Goal: Communication & Community: Answer question/provide support

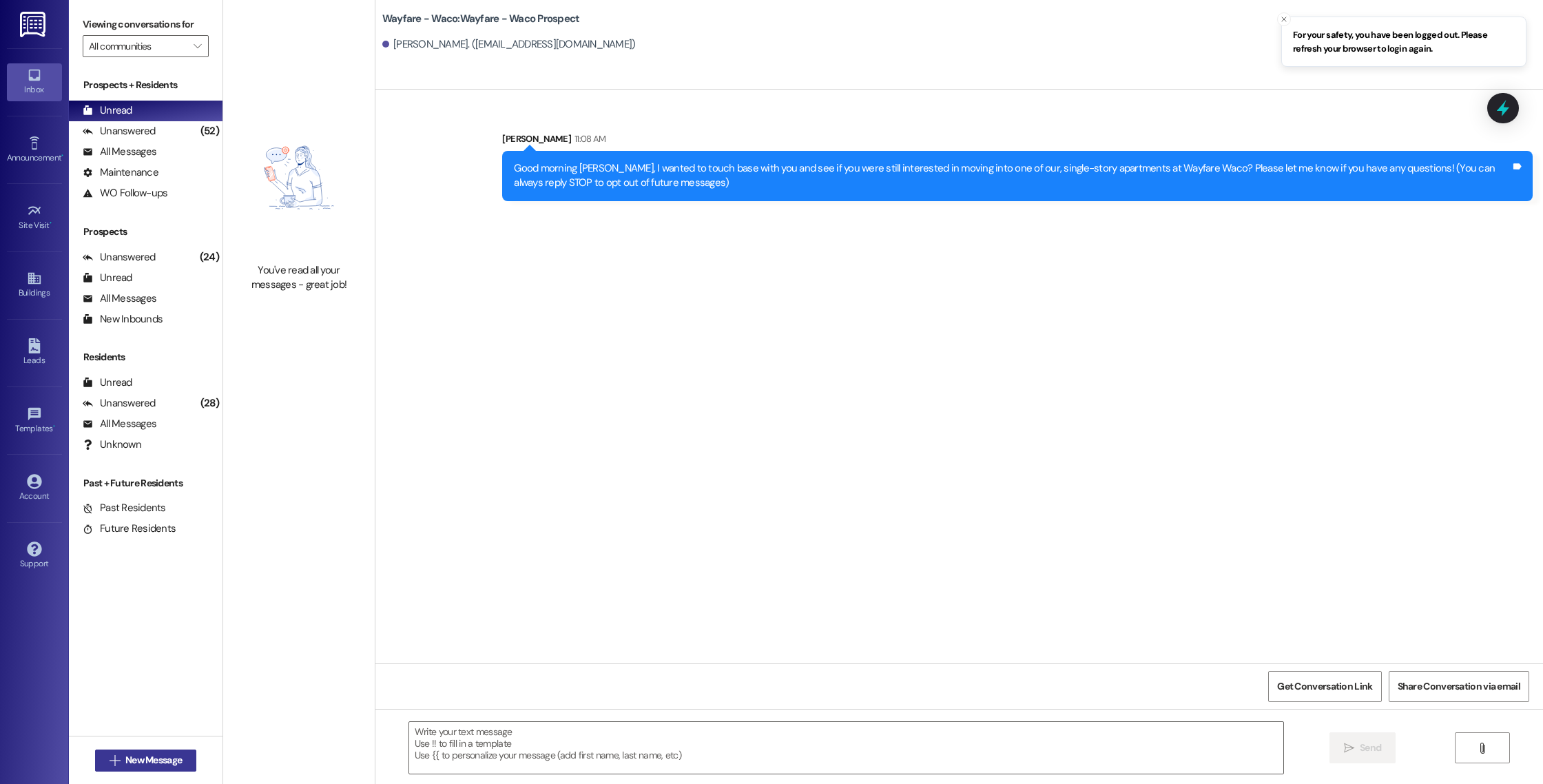
click at [141, 760] on span "New Message" at bounding box center [153, 760] width 57 height 14
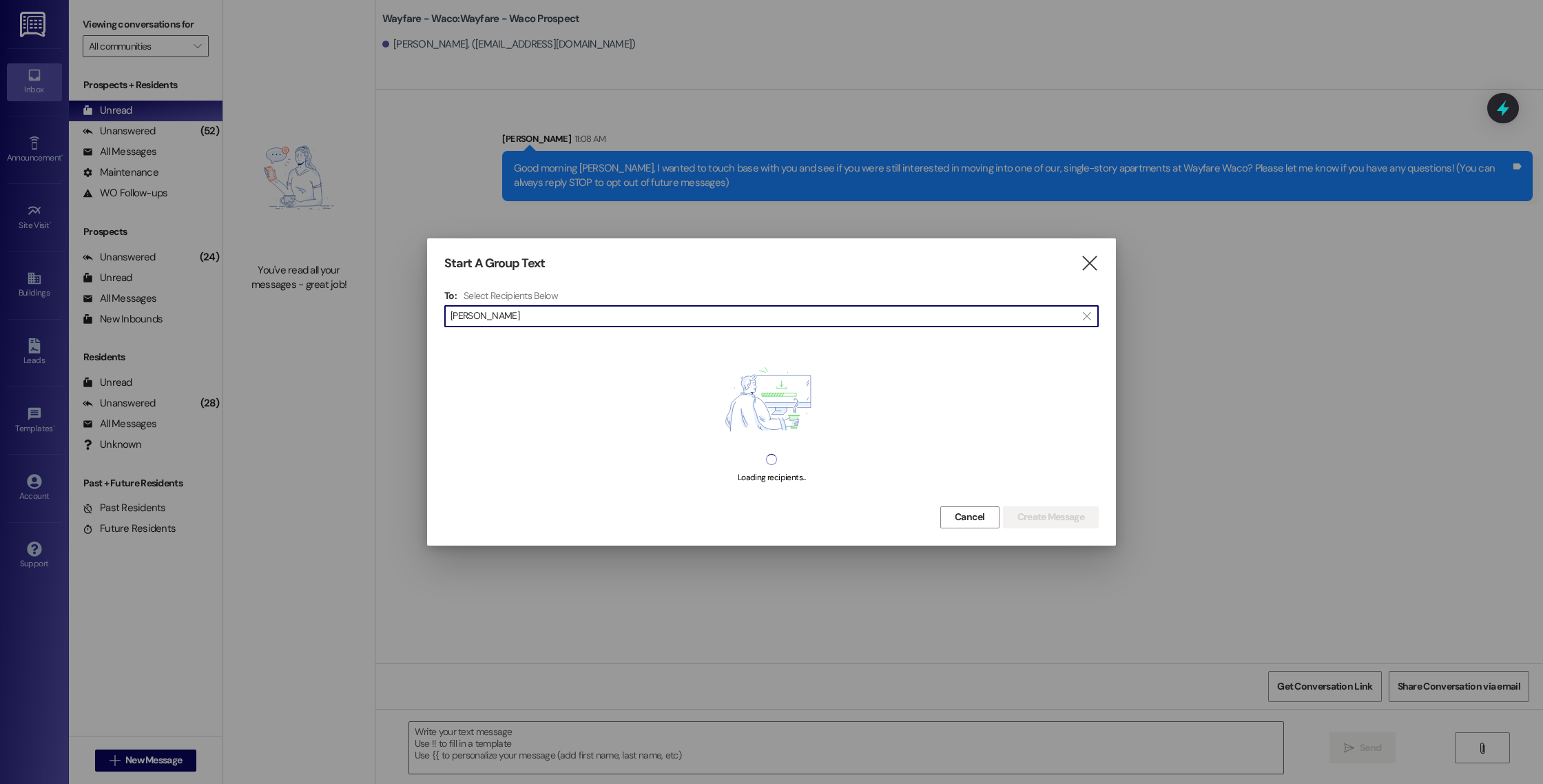
type input "[PERSON_NAME]"
click at [503, 312] on input "[PERSON_NAME]" at bounding box center [764, 316] width 626 height 19
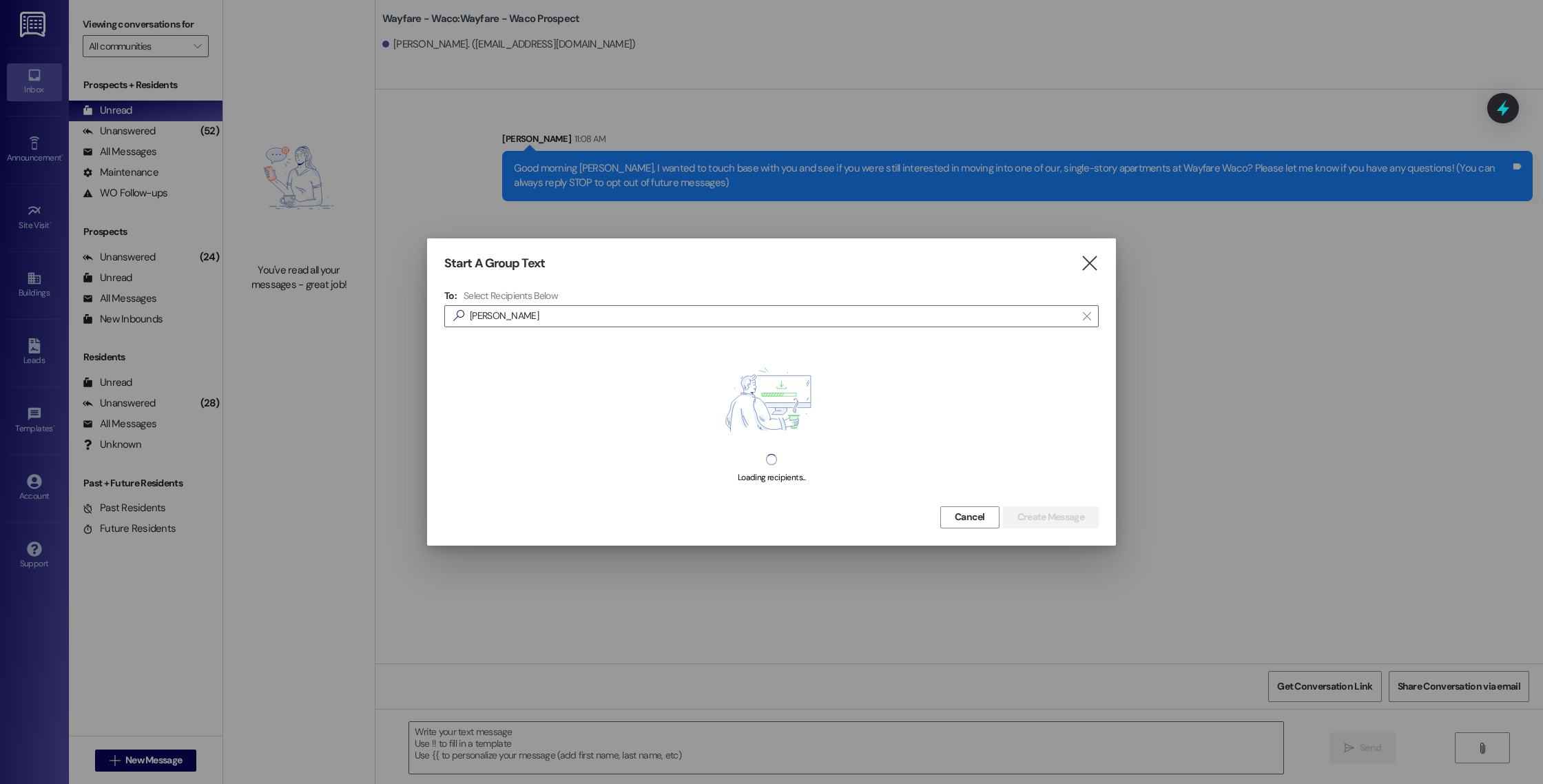
click at [947, 528] on div "Start A Group Text  To: Select Recipients Below  [PERSON_NAME]  Loading reci…" at bounding box center [771, 392] width 689 height 307
click at [955, 523] on span "Cancel" at bounding box center [970, 516] width 30 height 14
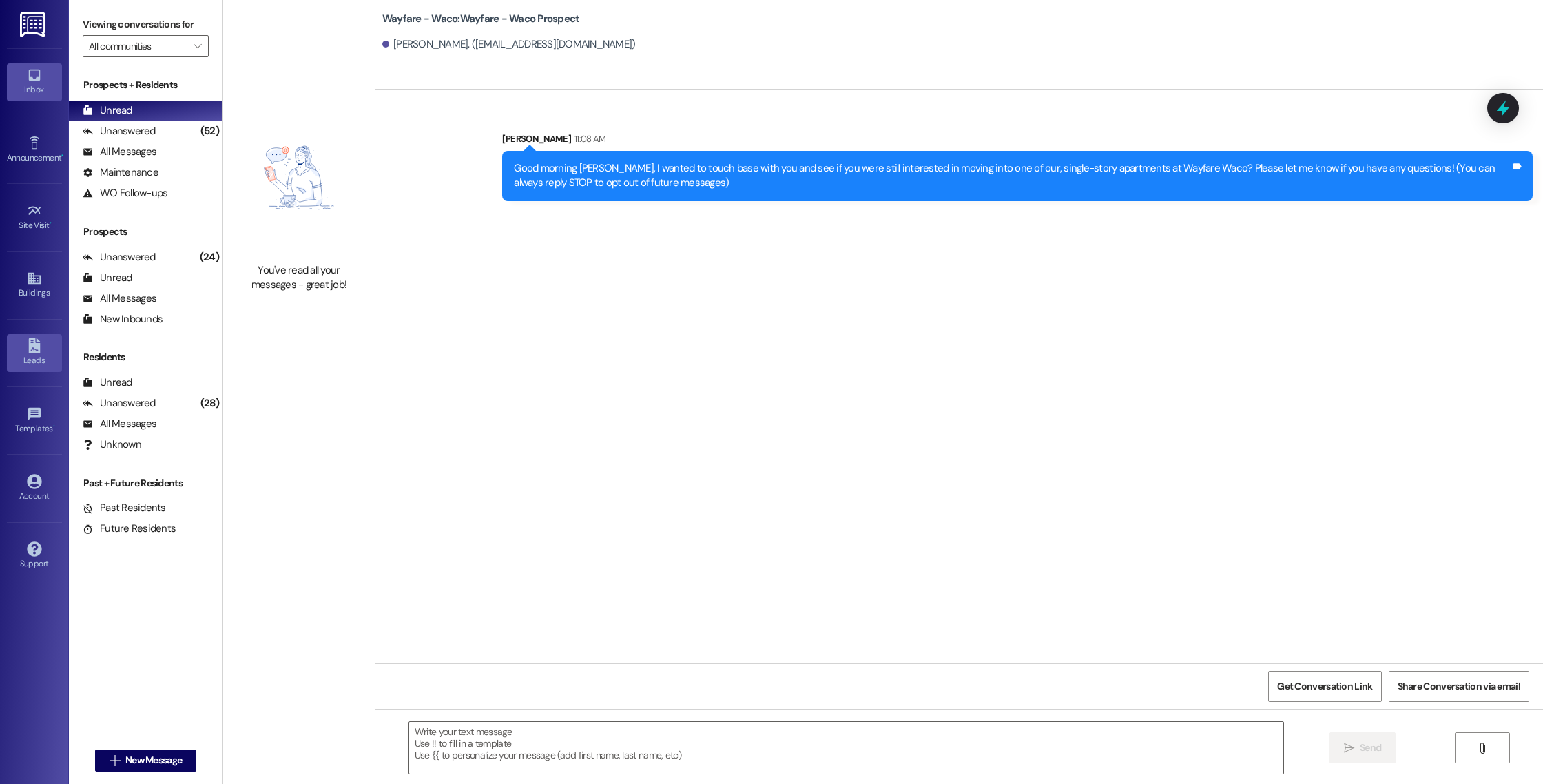
click at [34, 359] on div "Leads" at bounding box center [34, 361] width 69 height 14
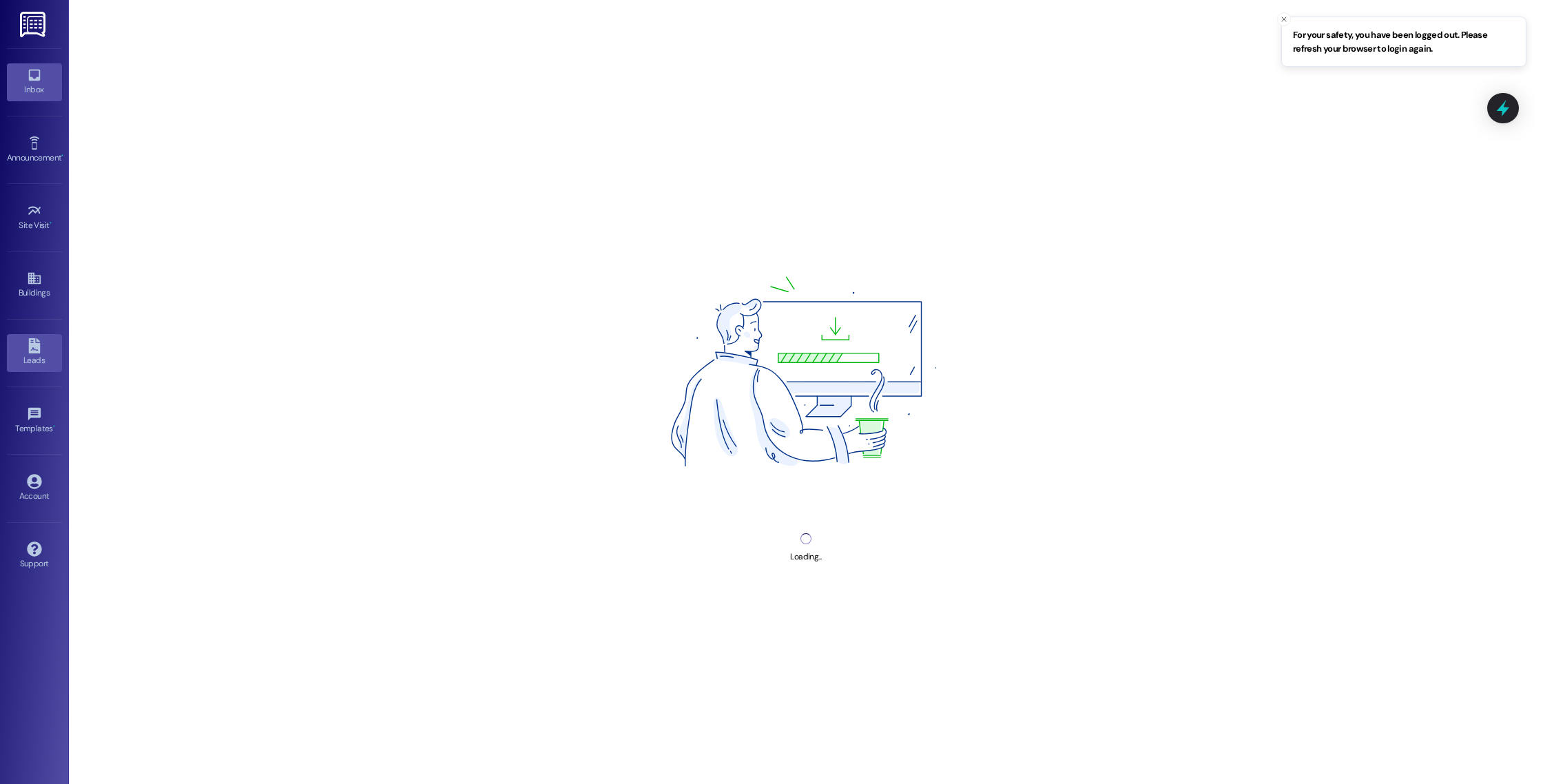
click at [42, 92] on div "Inbox" at bounding box center [34, 90] width 69 height 14
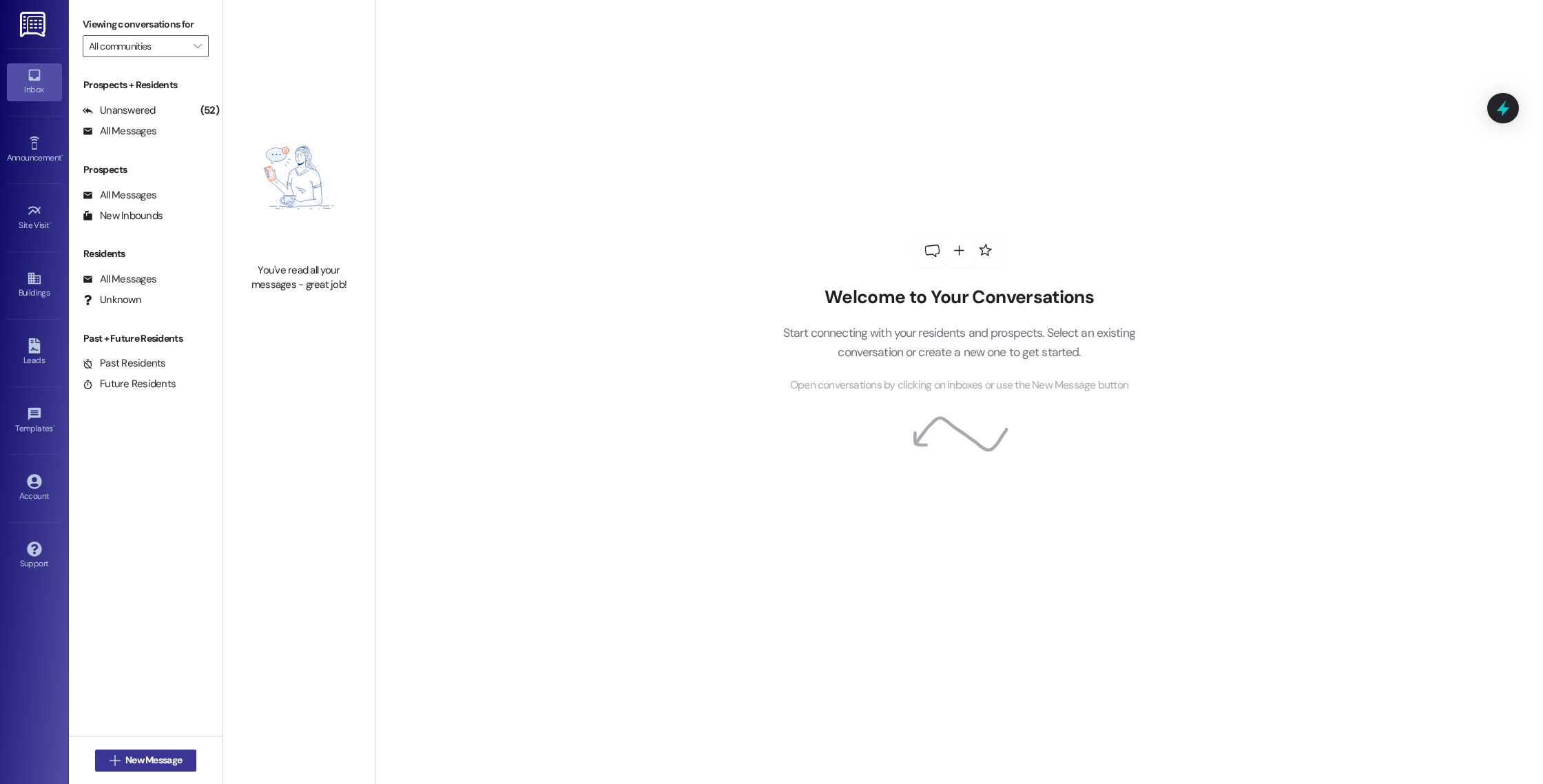
click at [148, 751] on button " New Message" at bounding box center [146, 760] width 102 height 22
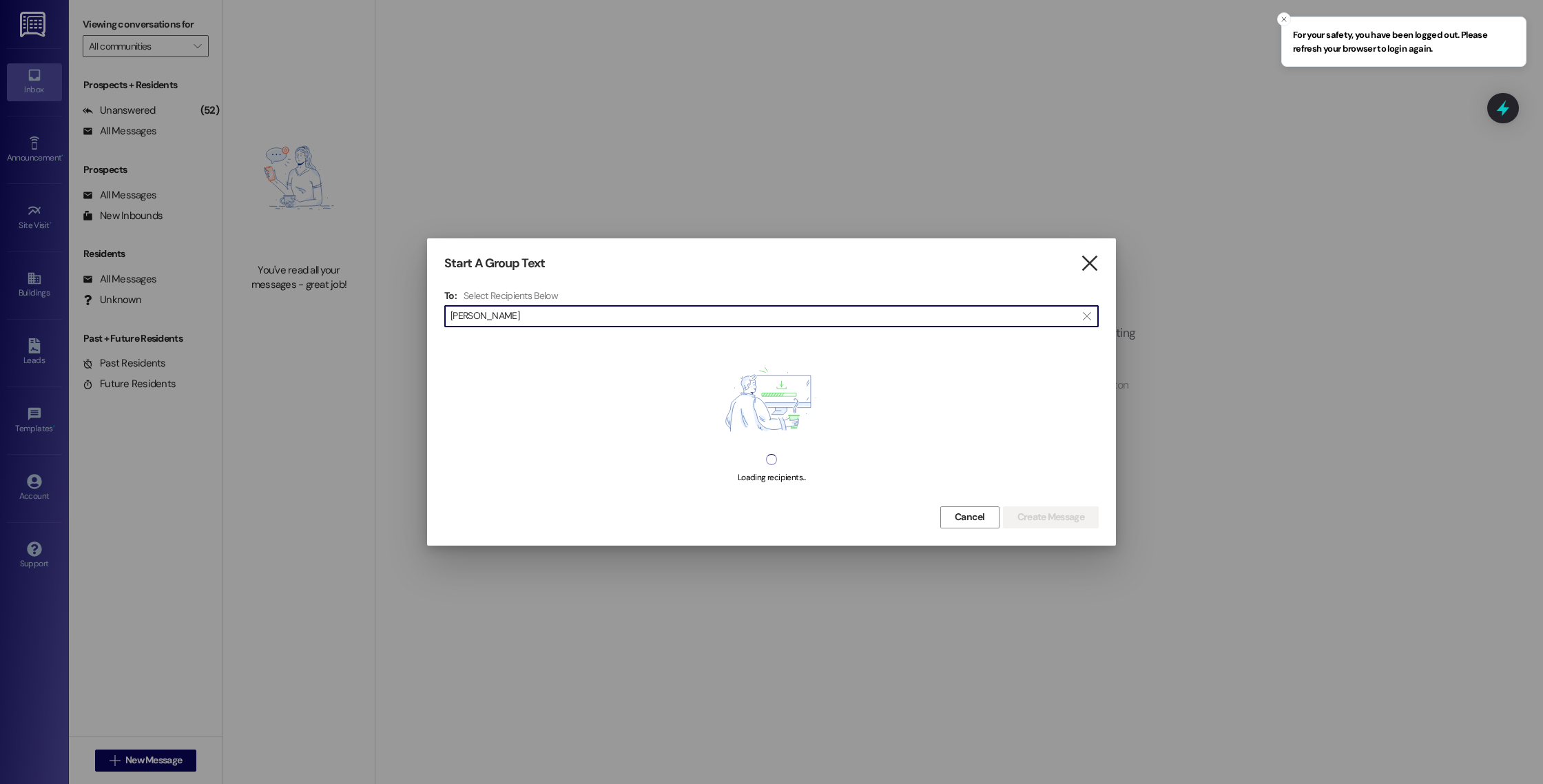
type input "[PERSON_NAME]"
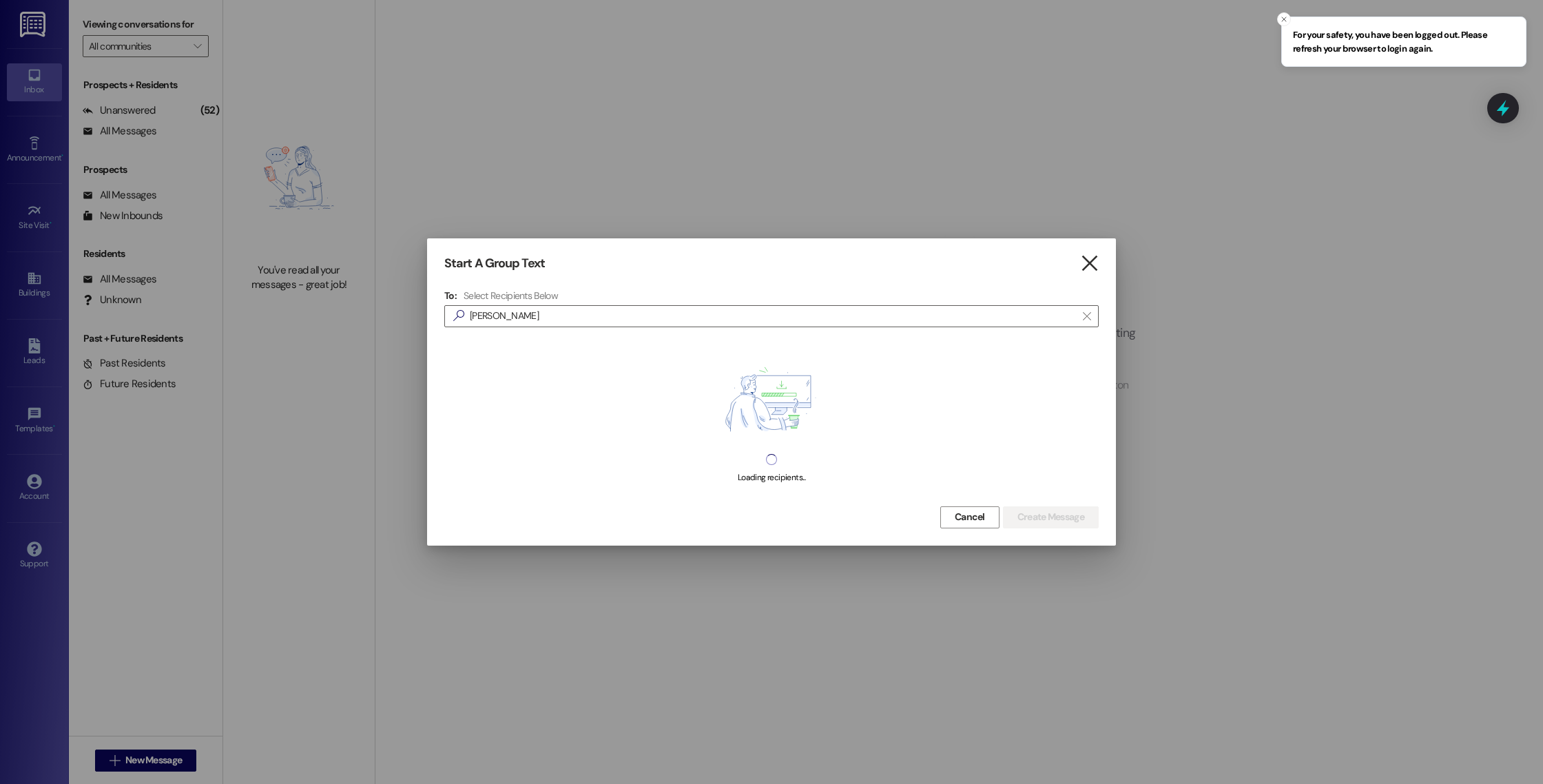
click at [1092, 261] on icon "" at bounding box center [1089, 263] width 19 height 14
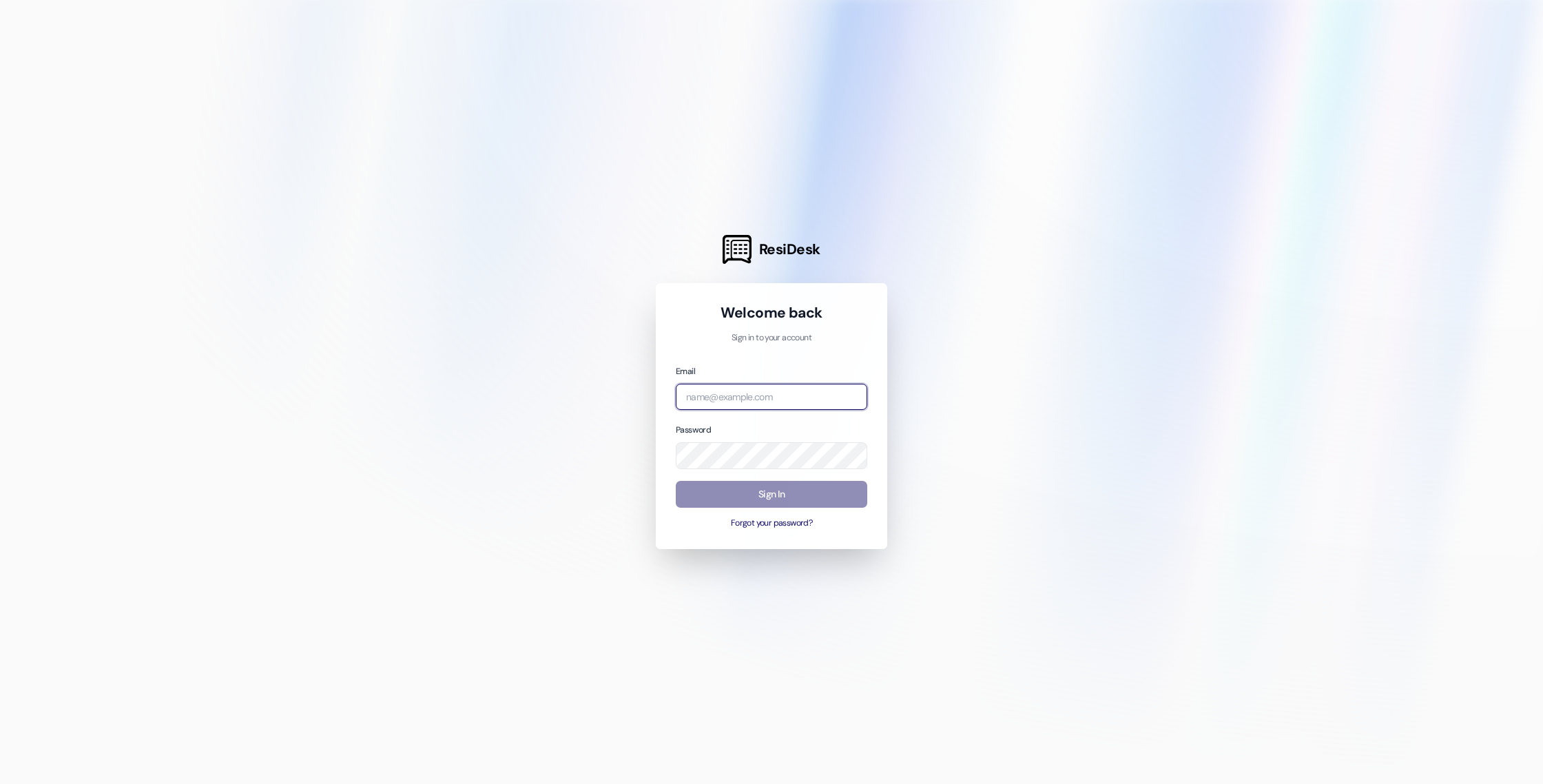
type input "lily@wayfarecommunities.com"
click at [753, 485] on button "Sign In" at bounding box center [772, 493] width 192 height 27
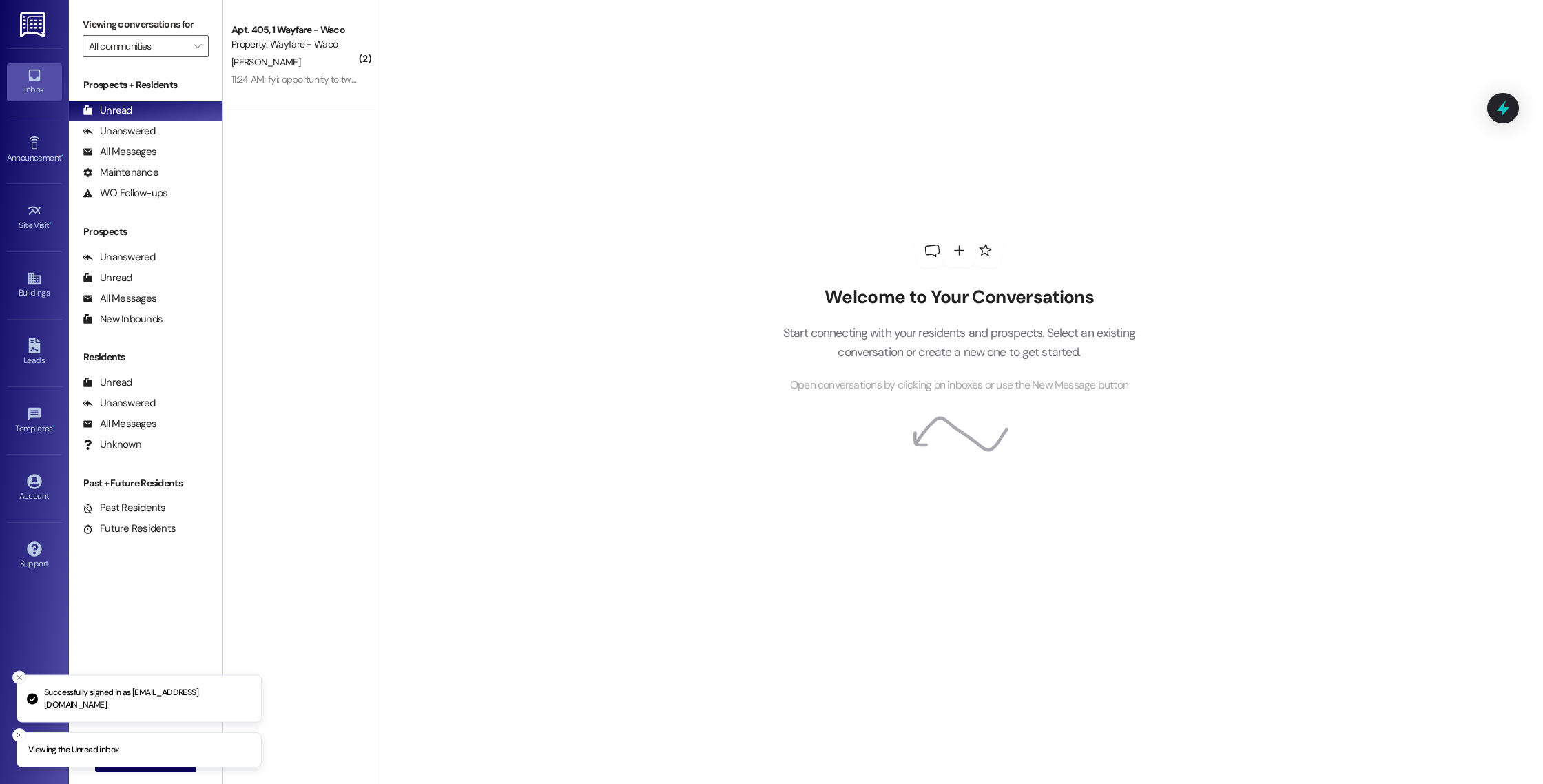
click at [19, 682] on icon "Close toast" at bounding box center [19, 677] width 8 height 8
click at [17, 733] on icon "Close toast" at bounding box center [19, 734] width 8 height 8
click at [132, 757] on span "New Message" at bounding box center [153, 760] width 57 height 14
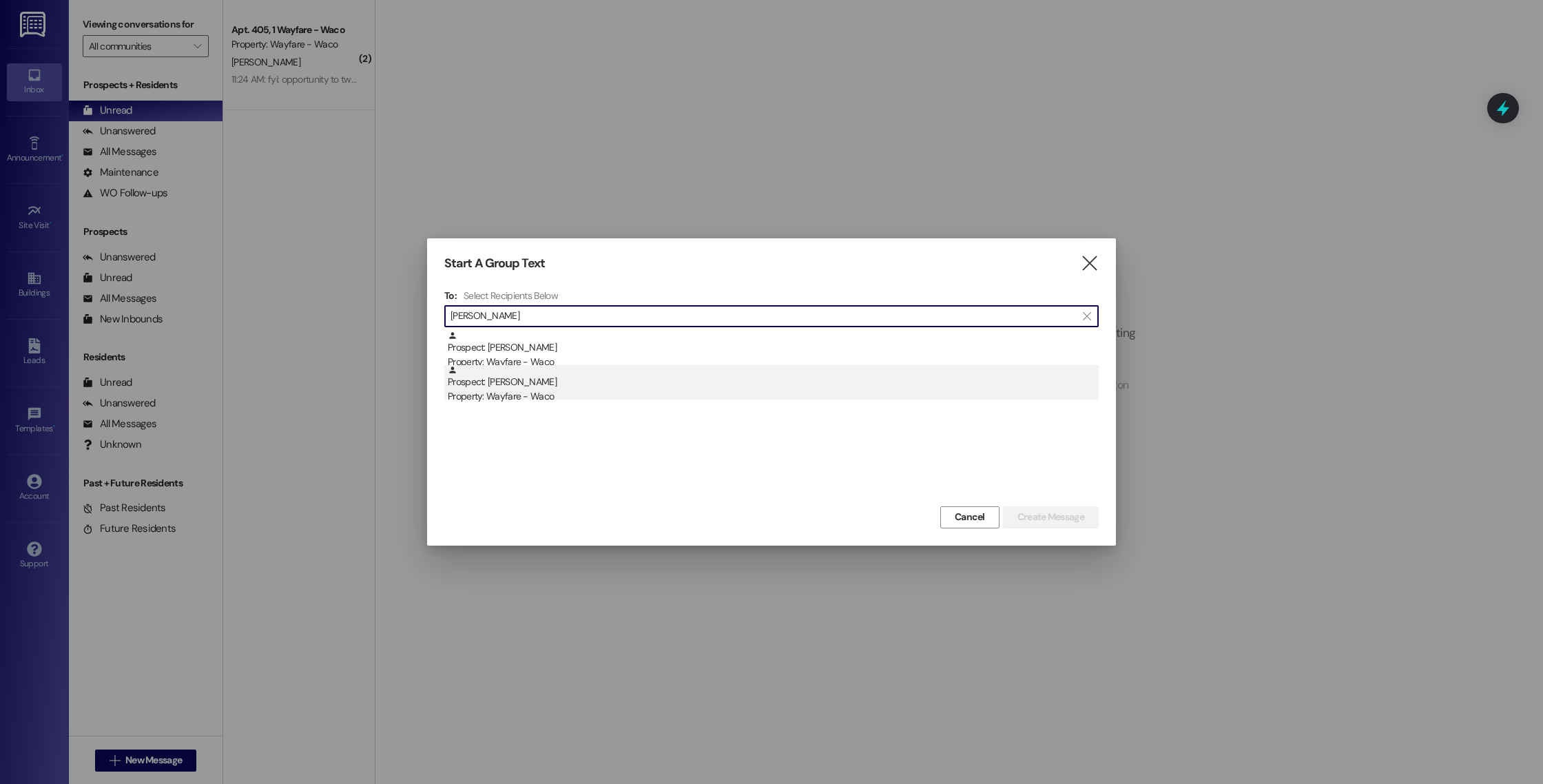
type input "[PERSON_NAME]"
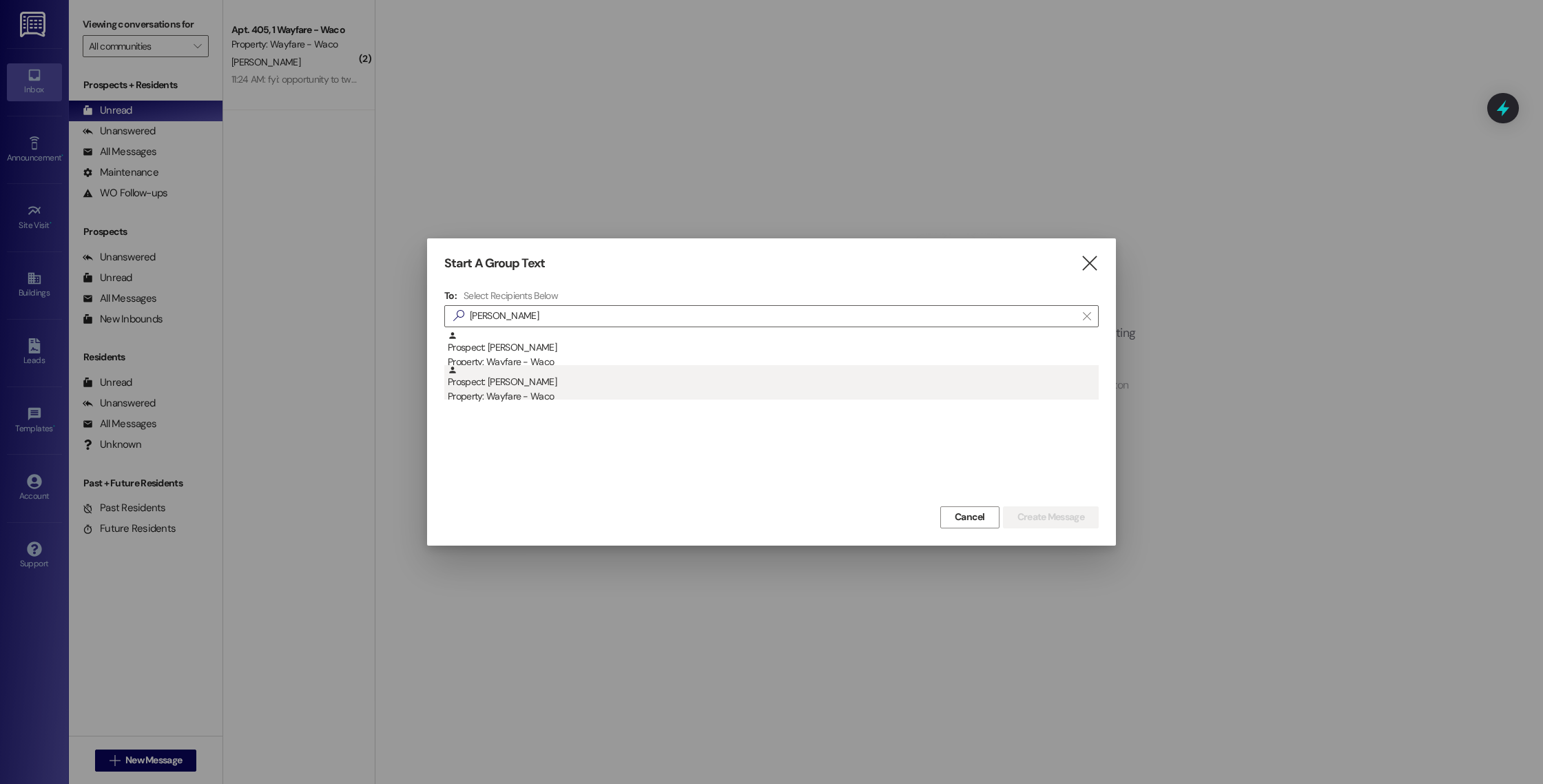
click at [507, 397] on div "Property: Wayfare - Waco" at bounding box center [773, 396] width 652 height 14
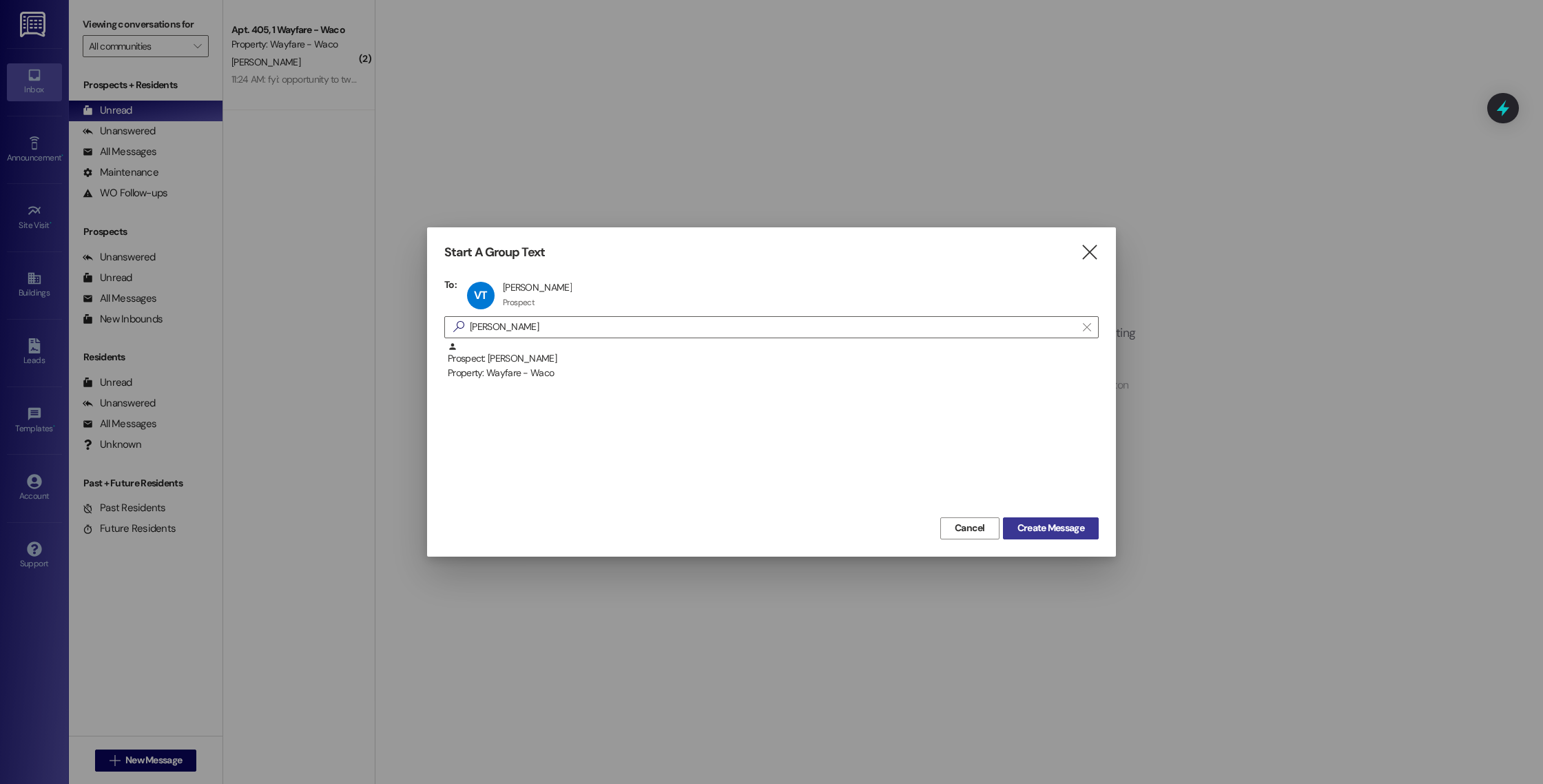
click at [1035, 531] on span "Create Message" at bounding box center [1050, 527] width 67 height 14
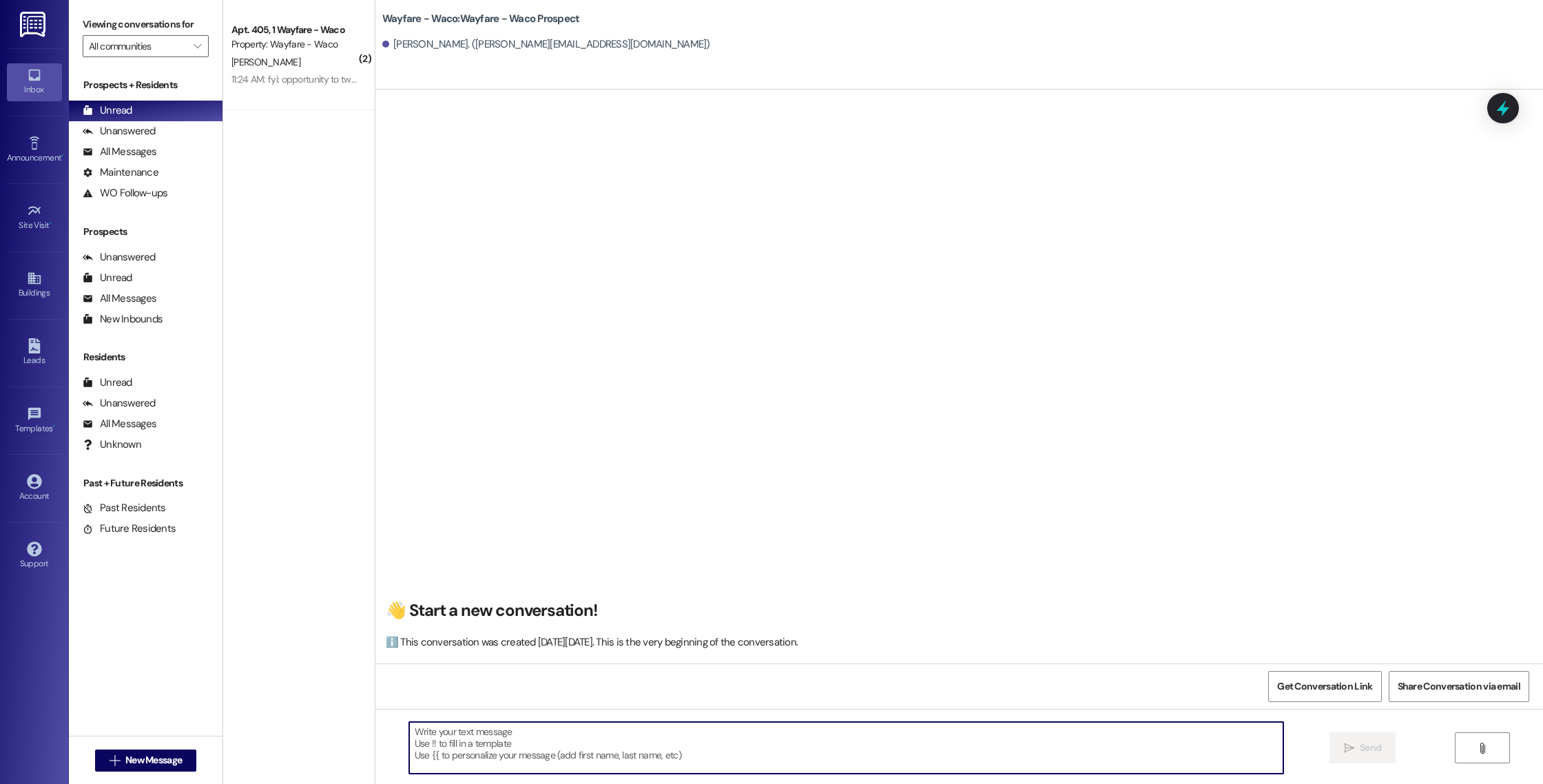
click at [459, 735] on textarea at bounding box center [846, 748] width 874 height 52
paste textarea "Good morning Maelle, I wanted to touch base with you and see if you were still …"
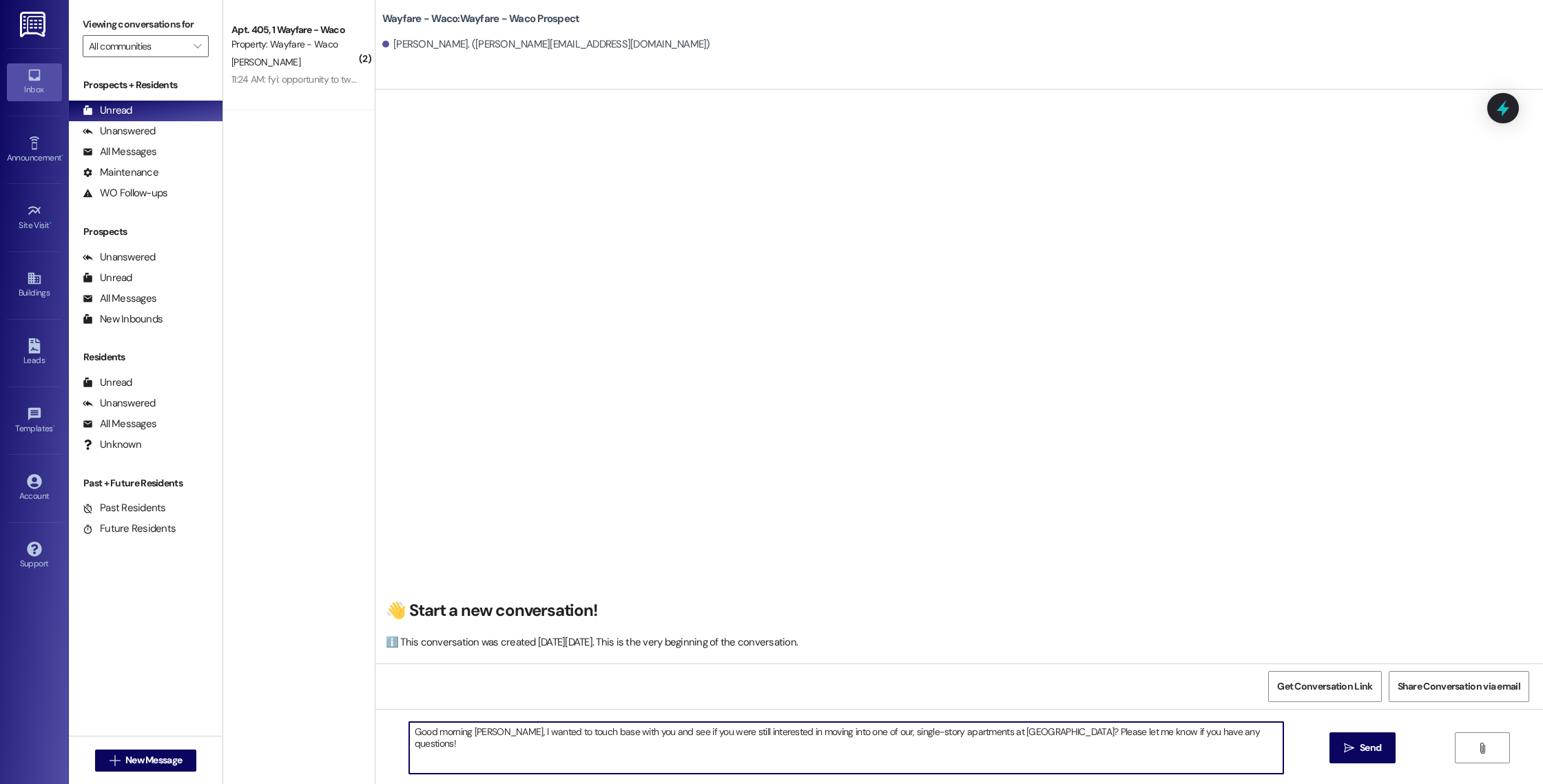
click at [481, 733] on textarea "Good morning Maelle, I wanted to touch base with you and see if you were still …" at bounding box center [846, 748] width 874 height 52
type textarea "Good morning Vicki, I wanted to touch base with you and see if you were still i…"
click at [1344, 744] on icon "" at bounding box center [1349, 747] width 10 height 11
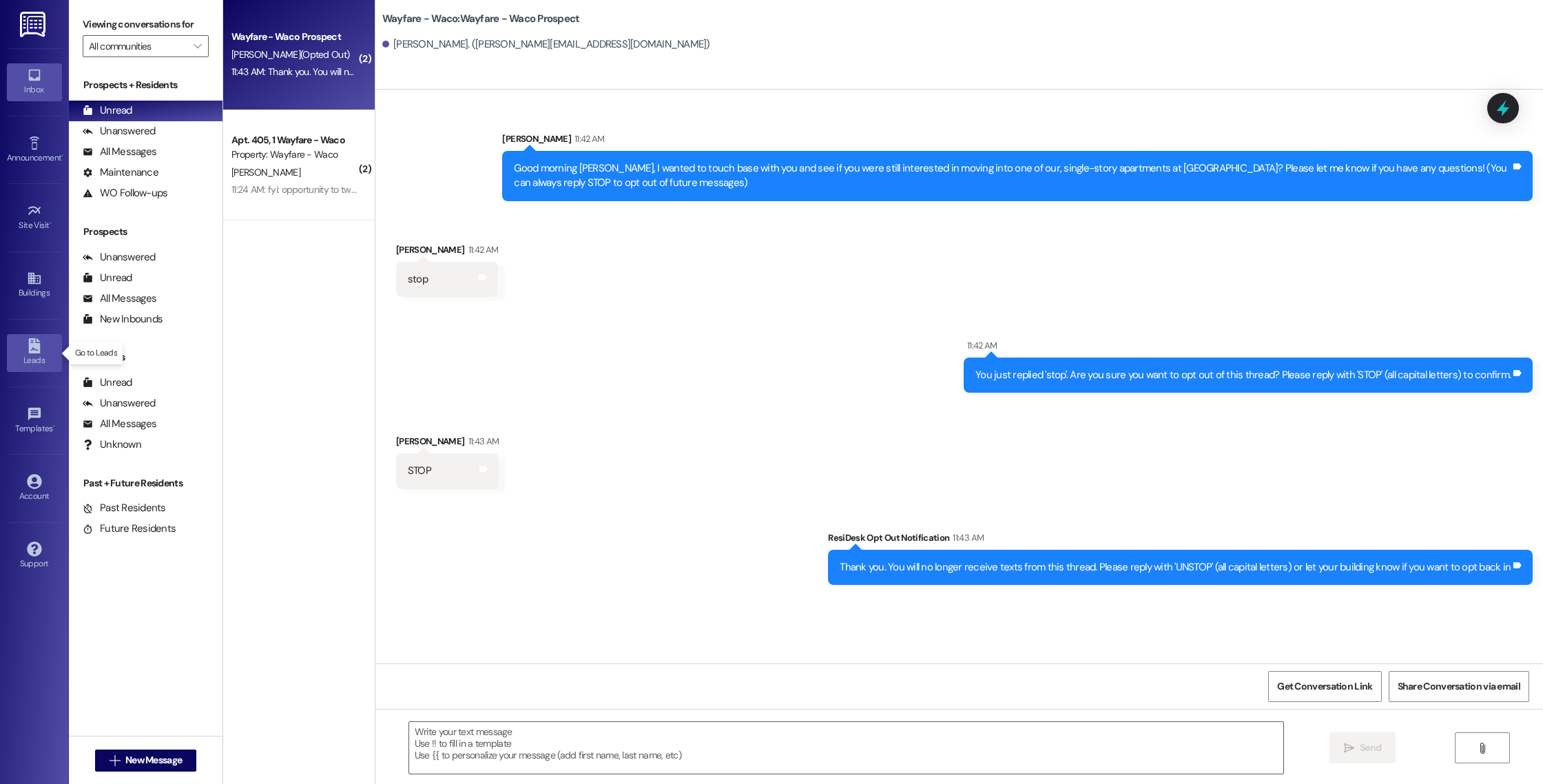
click at [23, 352] on link "Leads" at bounding box center [34, 352] width 55 height 37
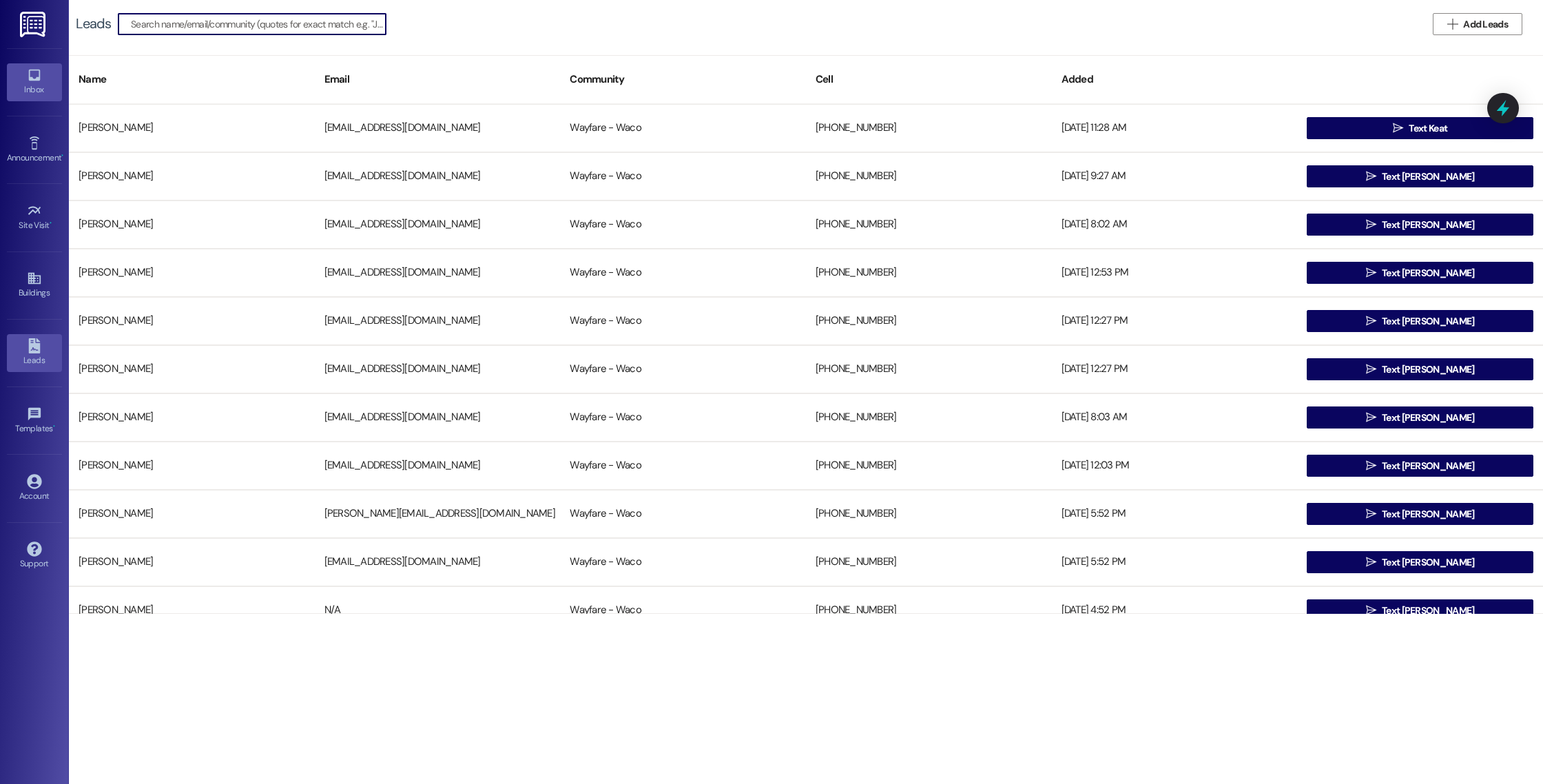
click at [36, 81] on icon at bounding box center [34, 75] width 15 height 15
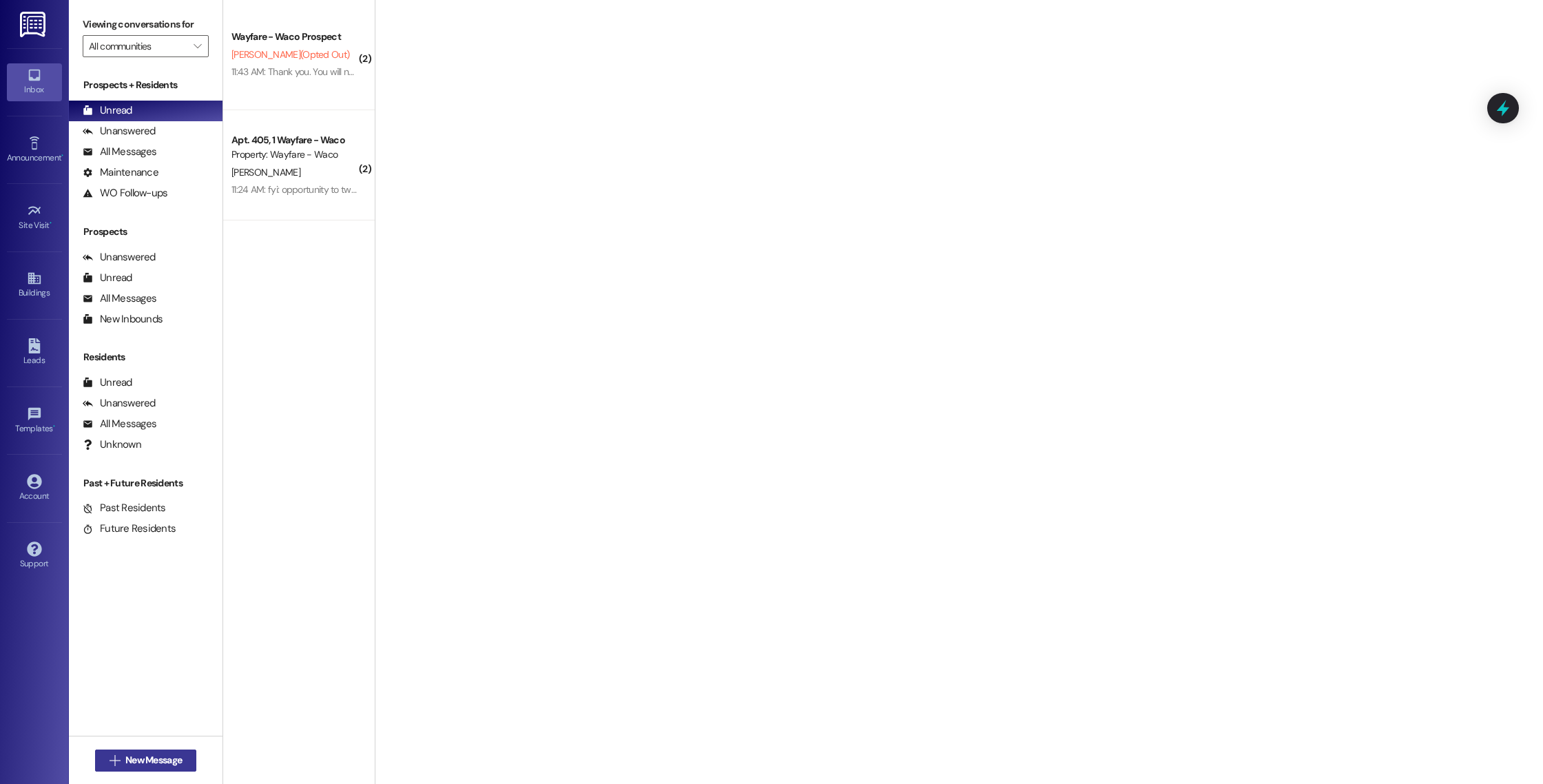
click at [151, 765] on span "New Message" at bounding box center [153, 760] width 57 height 14
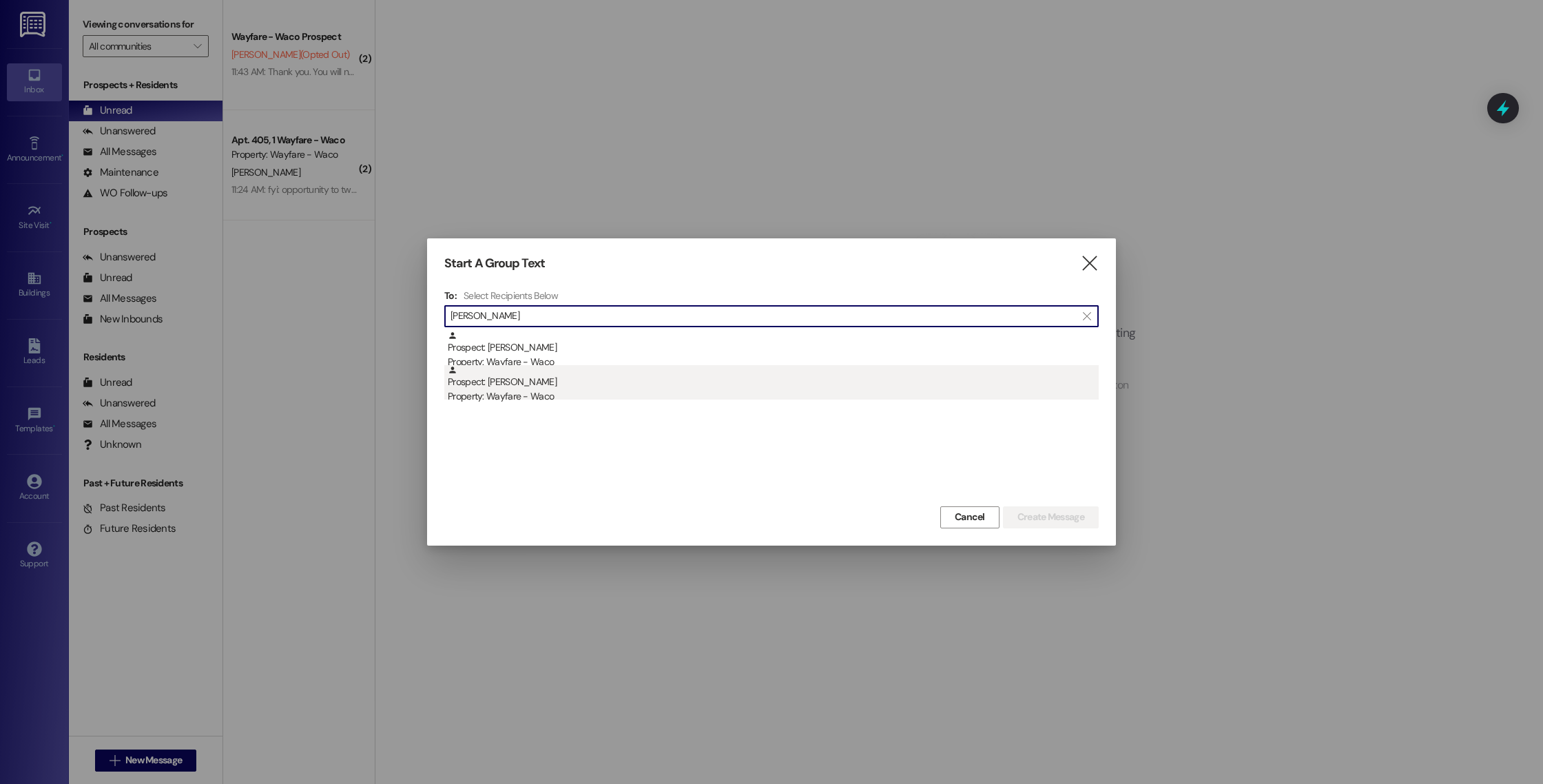
type input "susan"
click at [498, 384] on div "Prospect: Susan Clark Property: Wayfare - Waco" at bounding box center [773, 384] width 652 height 39
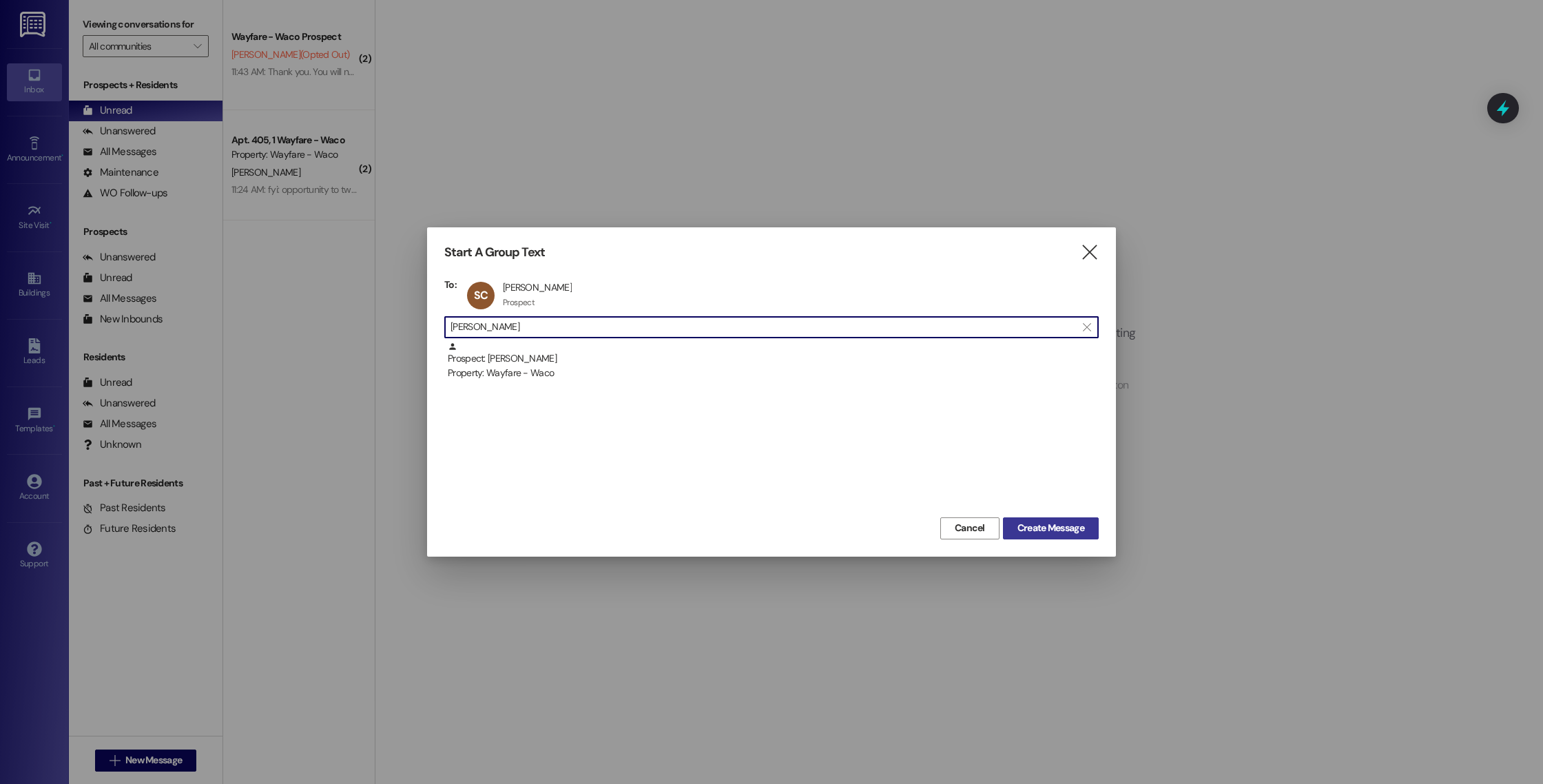
click at [1017, 528] on span "Create Message" at bounding box center [1050, 527] width 67 height 14
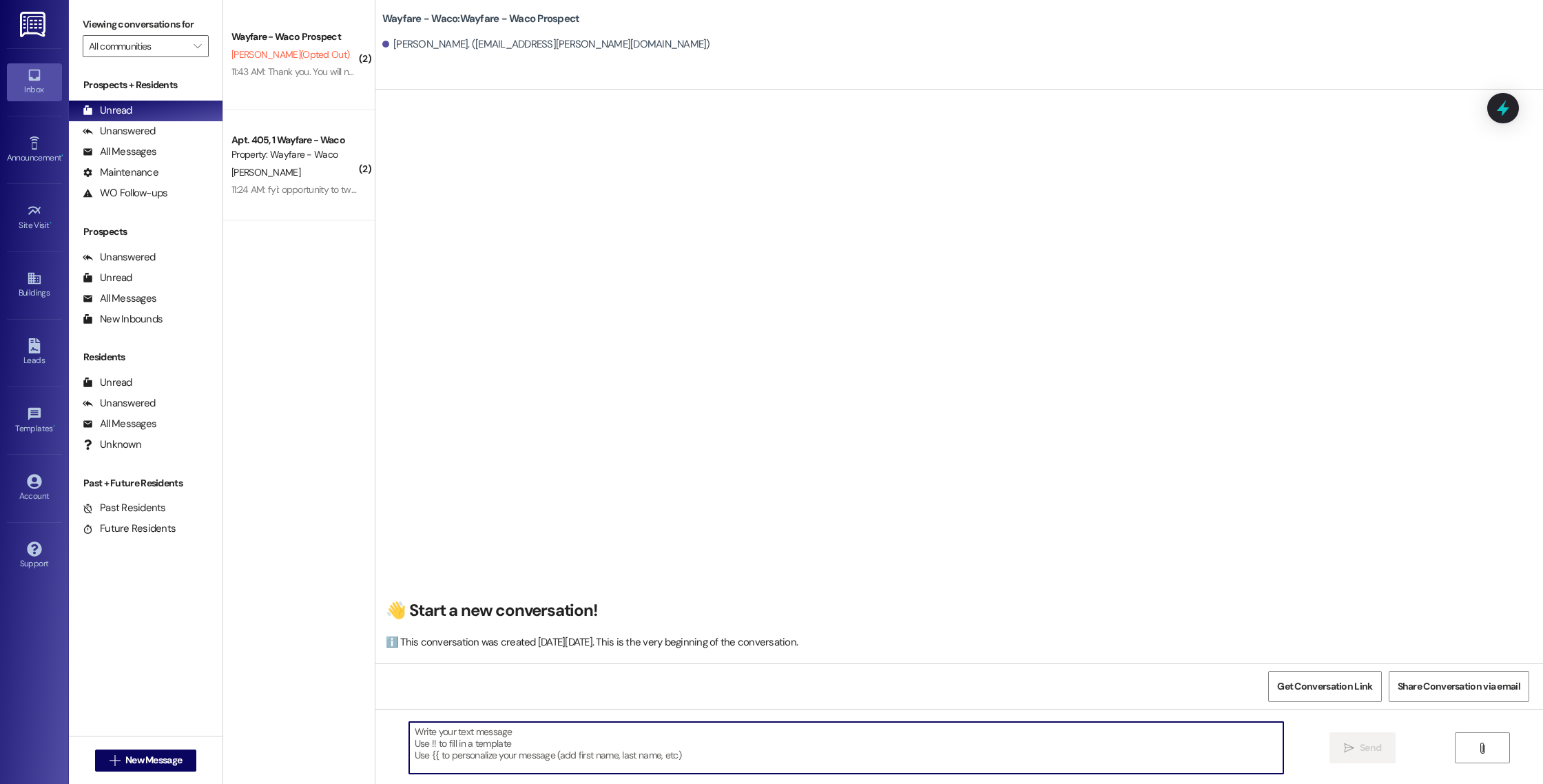
click at [547, 743] on textarea at bounding box center [846, 748] width 874 height 52
paste textarea "Good morning Maelle, I wanted to touch base with you and see if you were still …"
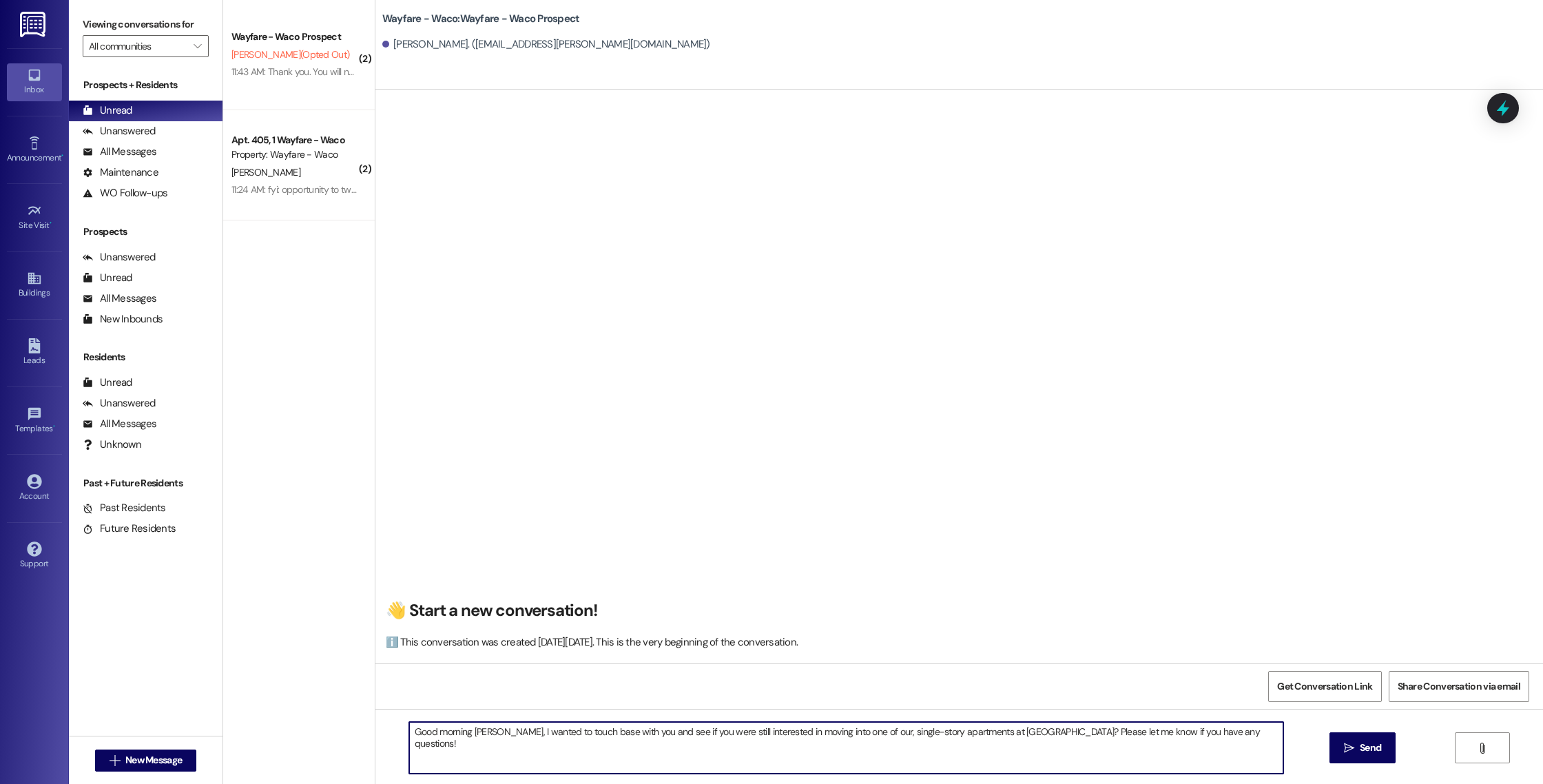
click at [477, 732] on textarea "Good morning Maelle, I wanted to touch base with you and see if you were still …" at bounding box center [846, 748] width 874 height 52
type textarea "Good morning Susan, I wanted to touch base with you and see if you were still i…"
click at [1360, 745] on span "Send" at bounding box center [1370, 747] width 21 height 14
